Goal: Find specific page/section

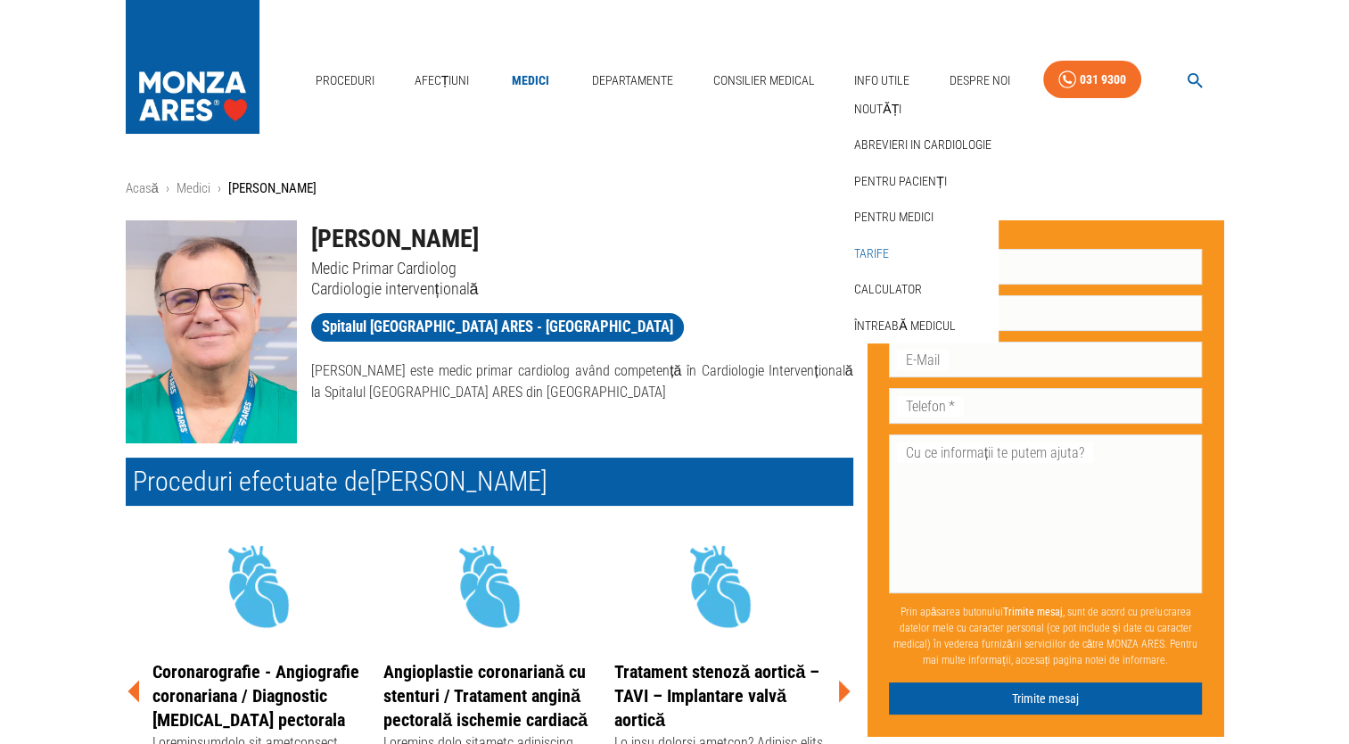
click at [888, 255] on link "Tarife" at bounding box center [872, 253] width 42 height 29
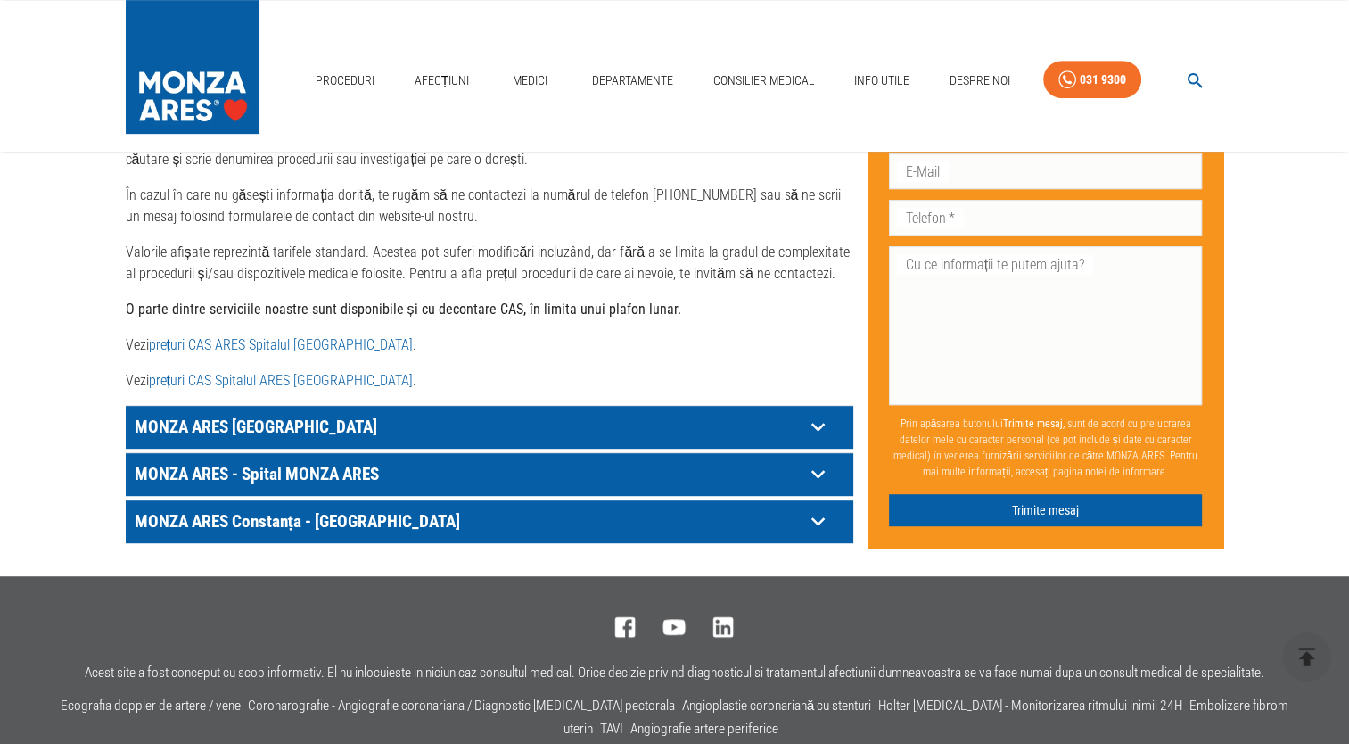
scroll to position [878, 0]
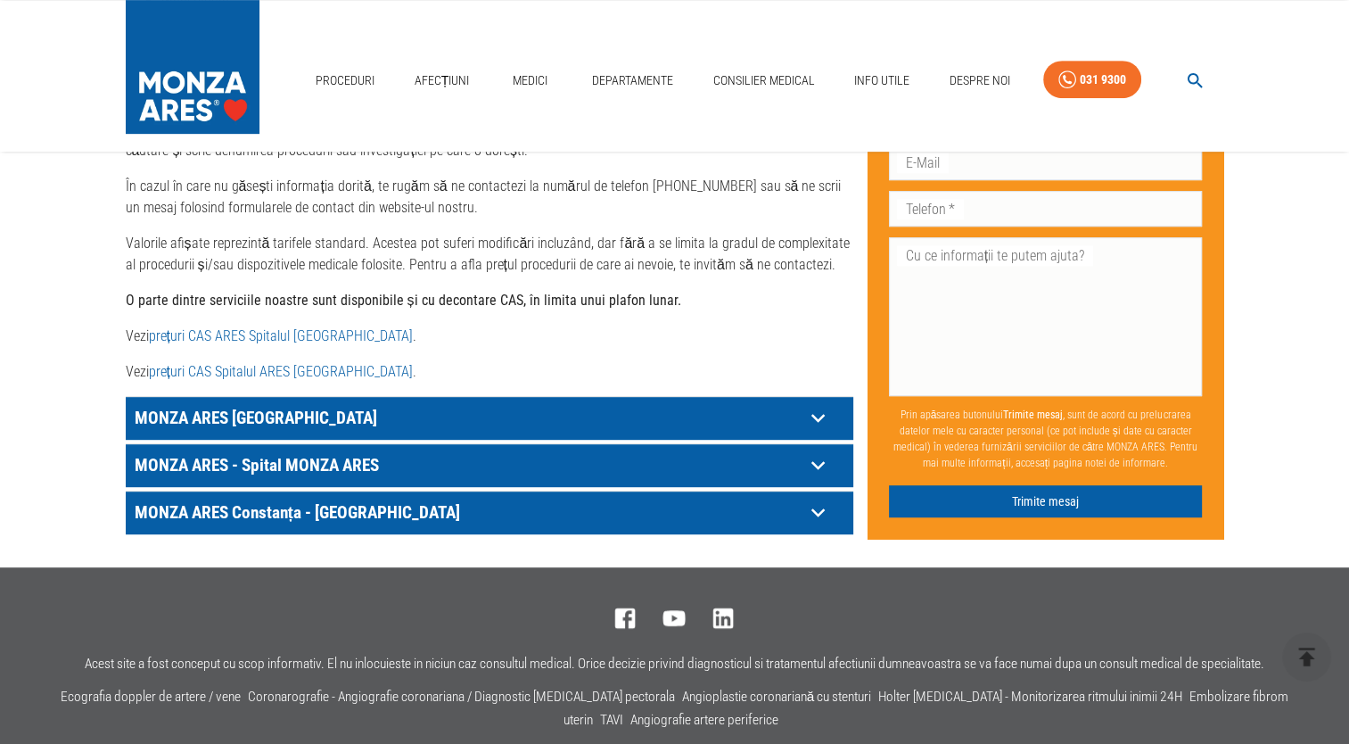
click at [710, 404] on p "MONZA ARES București" at bounding box center [467, 418] width 674 height 28
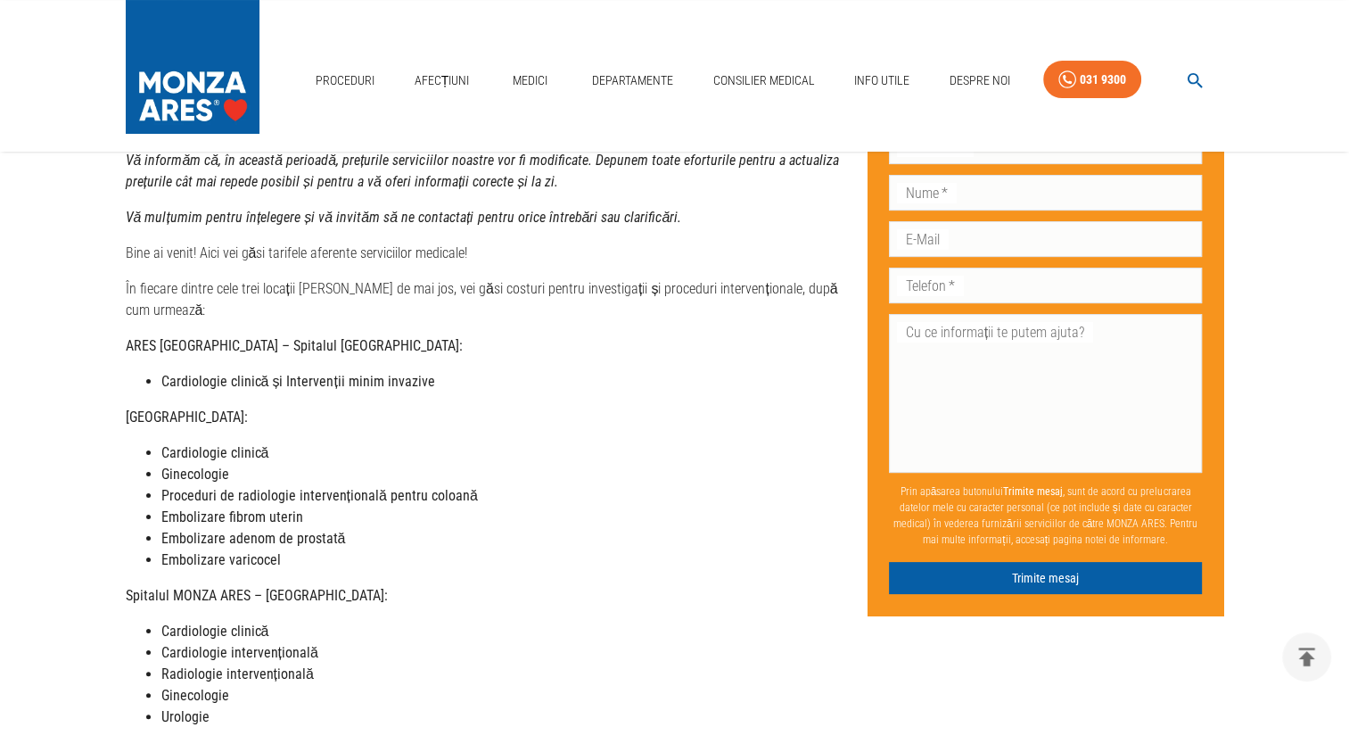
scroll to position [0, 0]
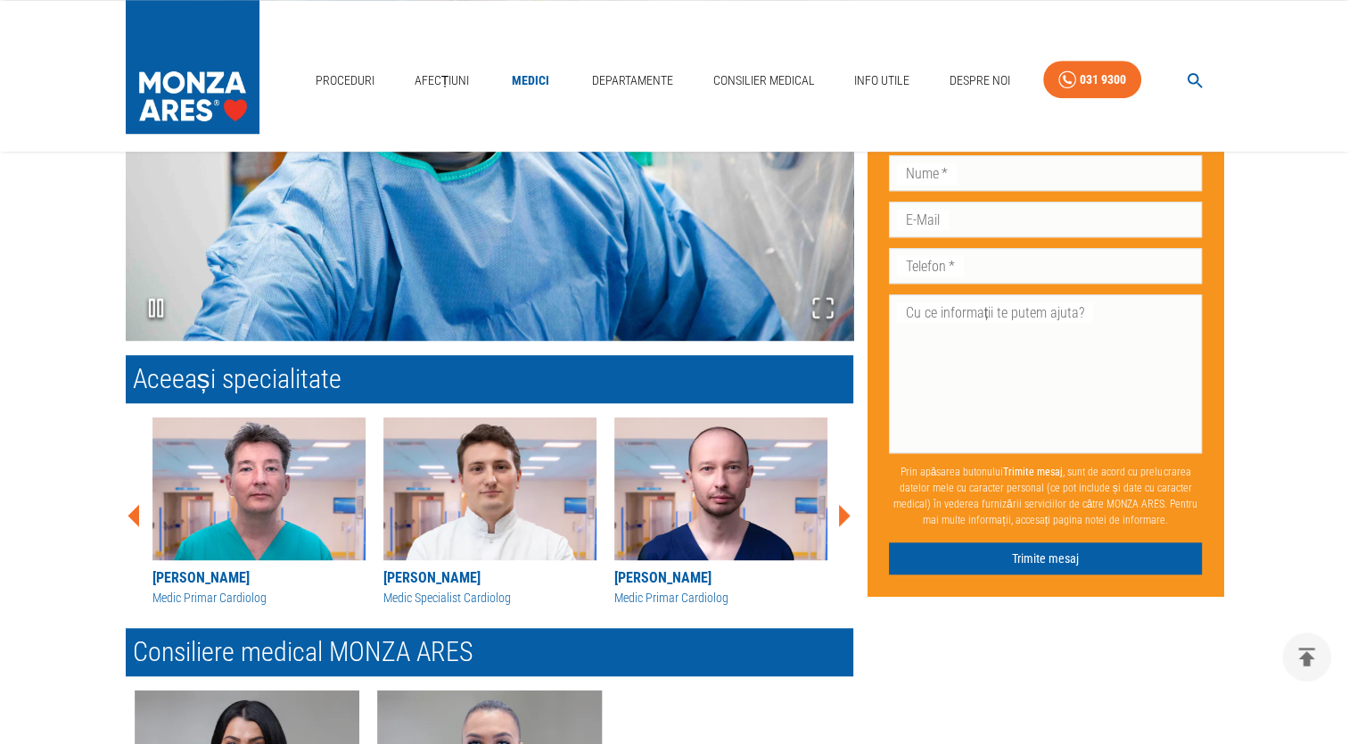
scroll to position [1406, 0]
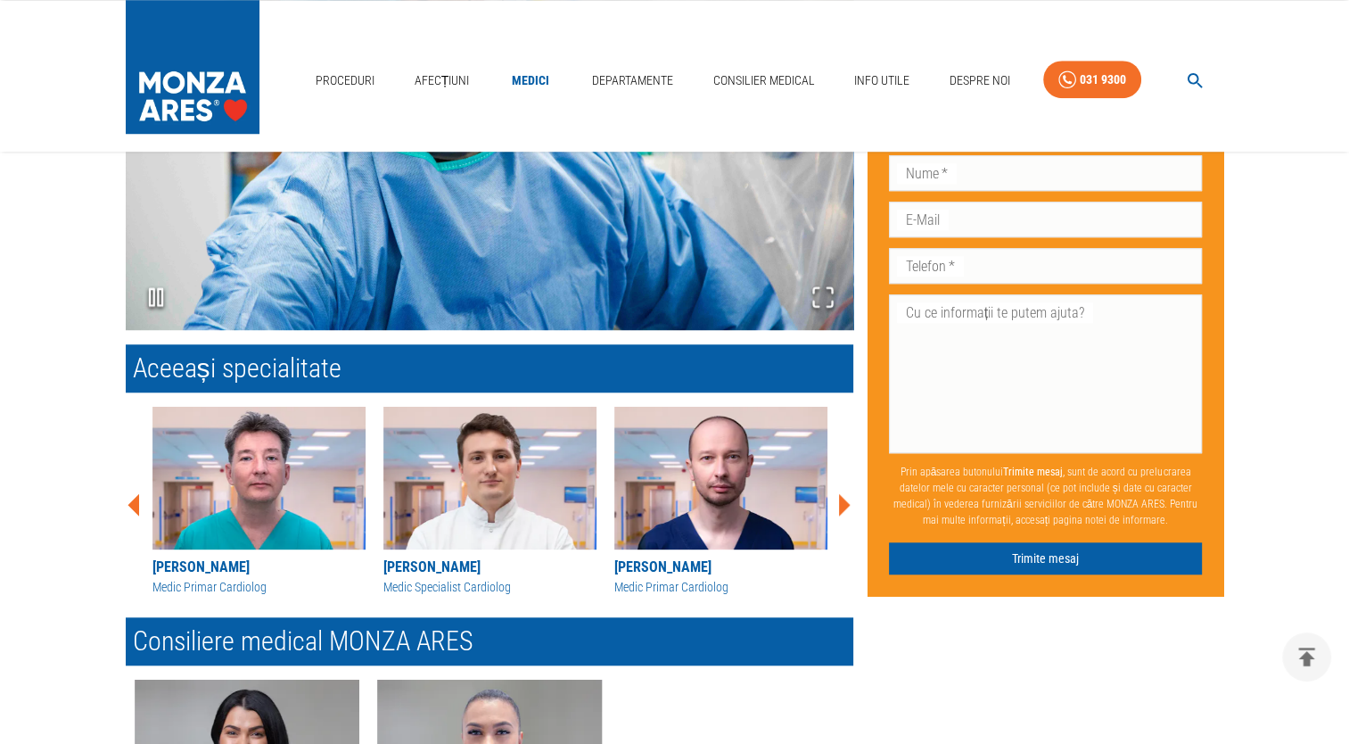
click at [186, 455] on img at bounding box center [259, 478] width 213 height 143
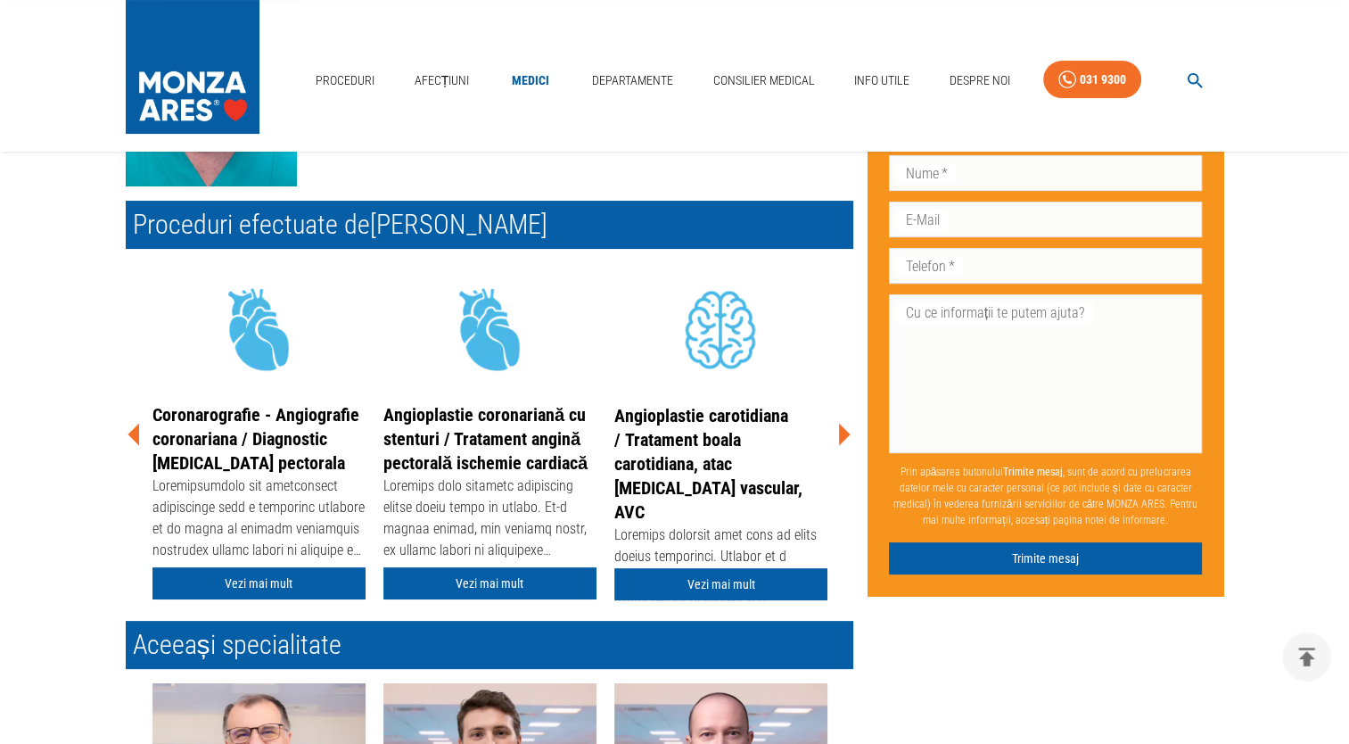
scroll to position [262, 0]
